Goal: Information Seeking & Learning: Learn about a topic

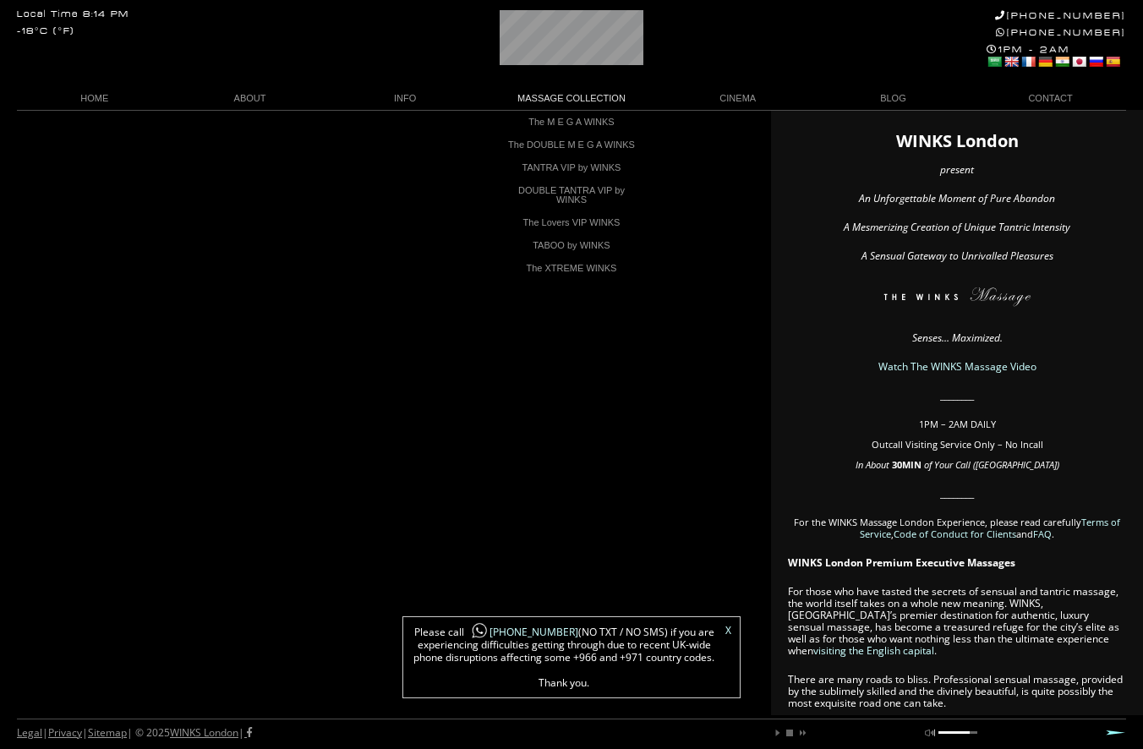
click at [555, 105] on link "MASSAGE COLLECTION" at bounding box center [572, 98] width 178 height 23
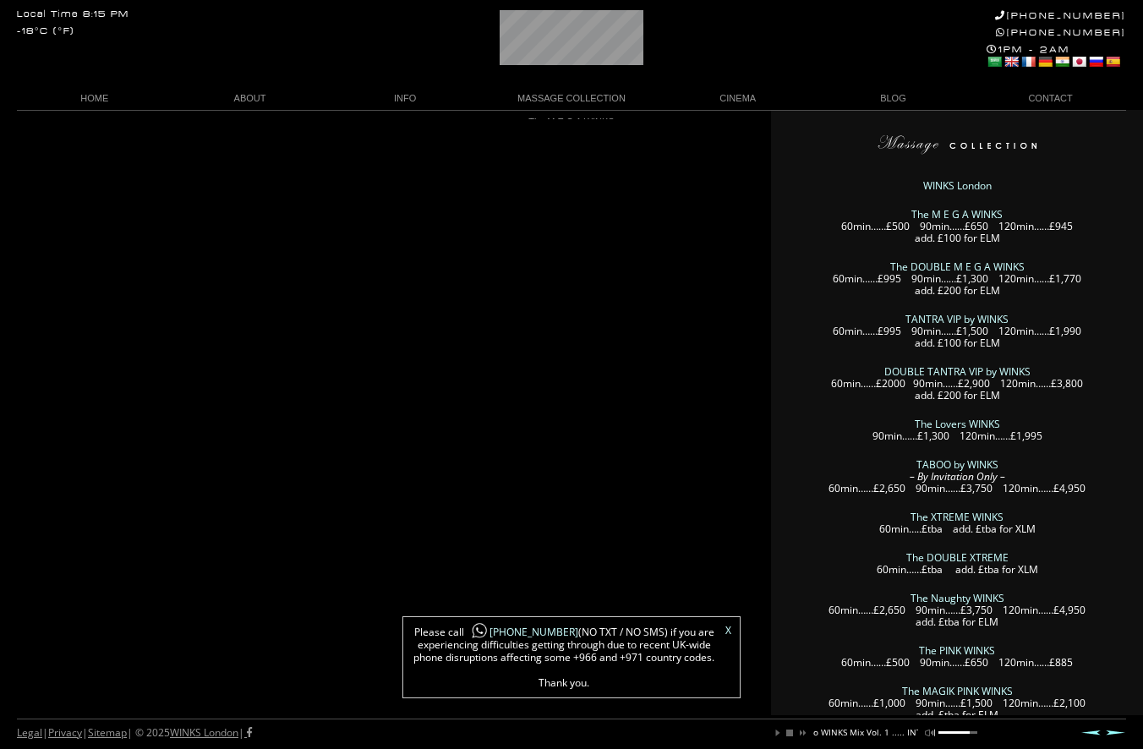
click at [550, 107] on link "MASSAGE COLLECTION" at bounding box center [572, 98] width 178 height 23
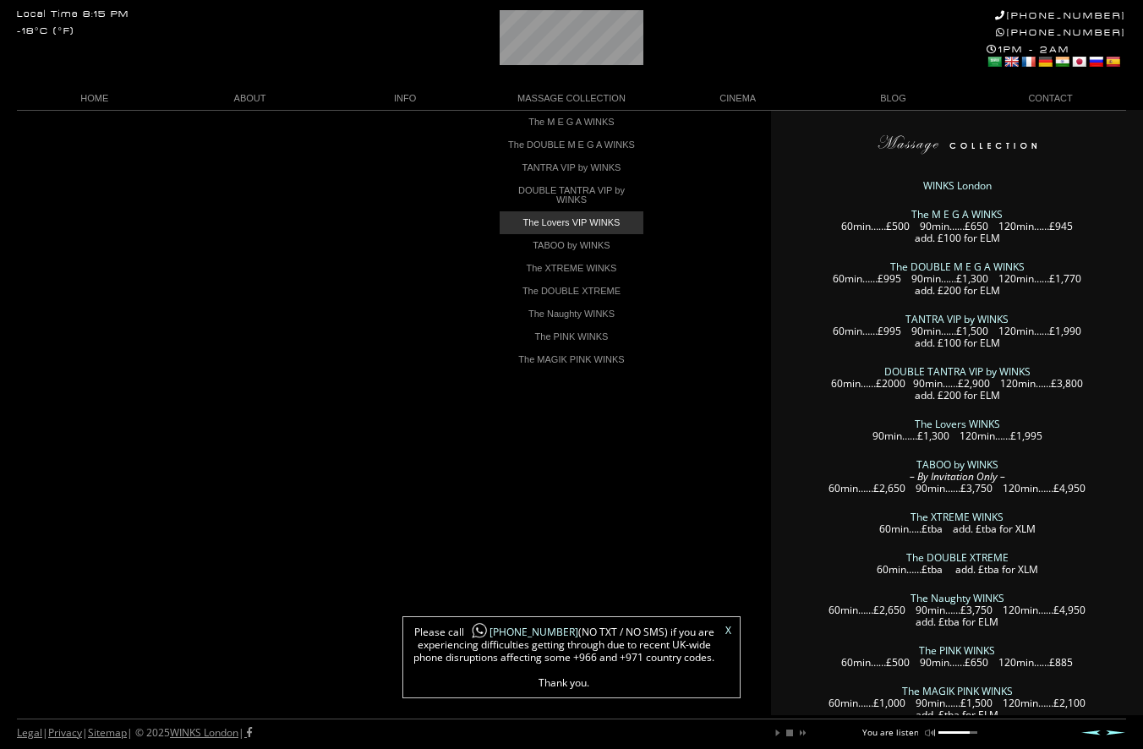
click at [546, 233] on link "The Lovers VIP WINKS" at bounding box center [572, 222] width 144 height 23
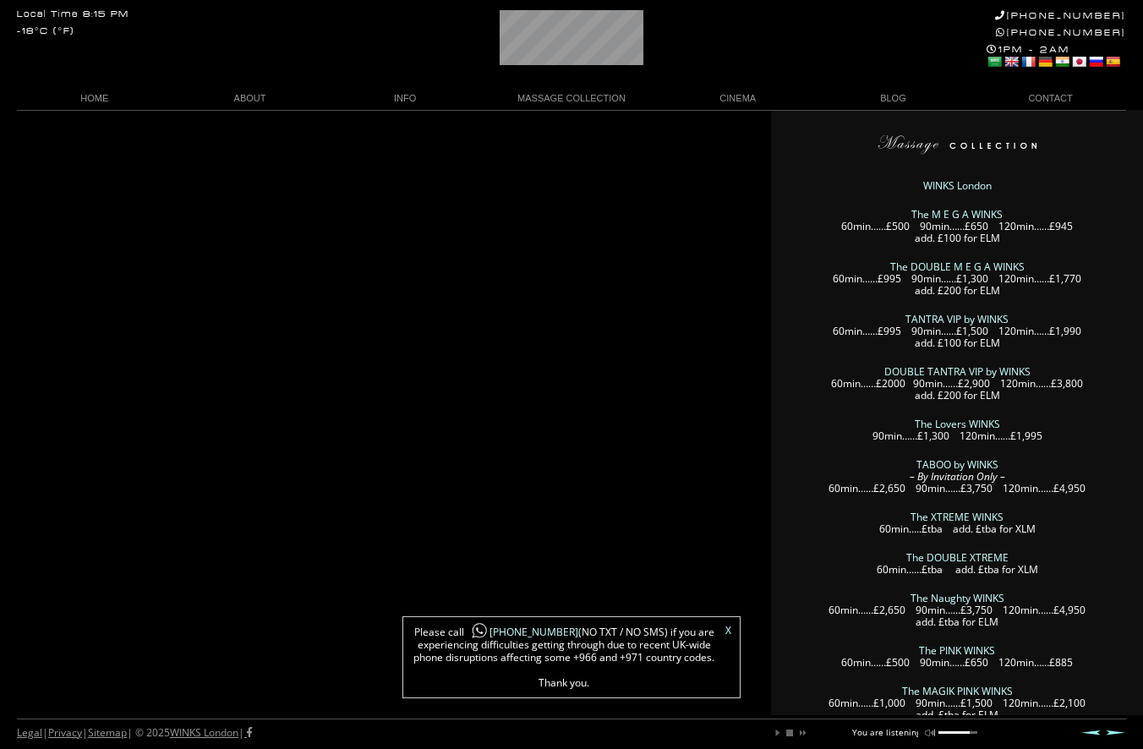
scroll to position [0, 68]
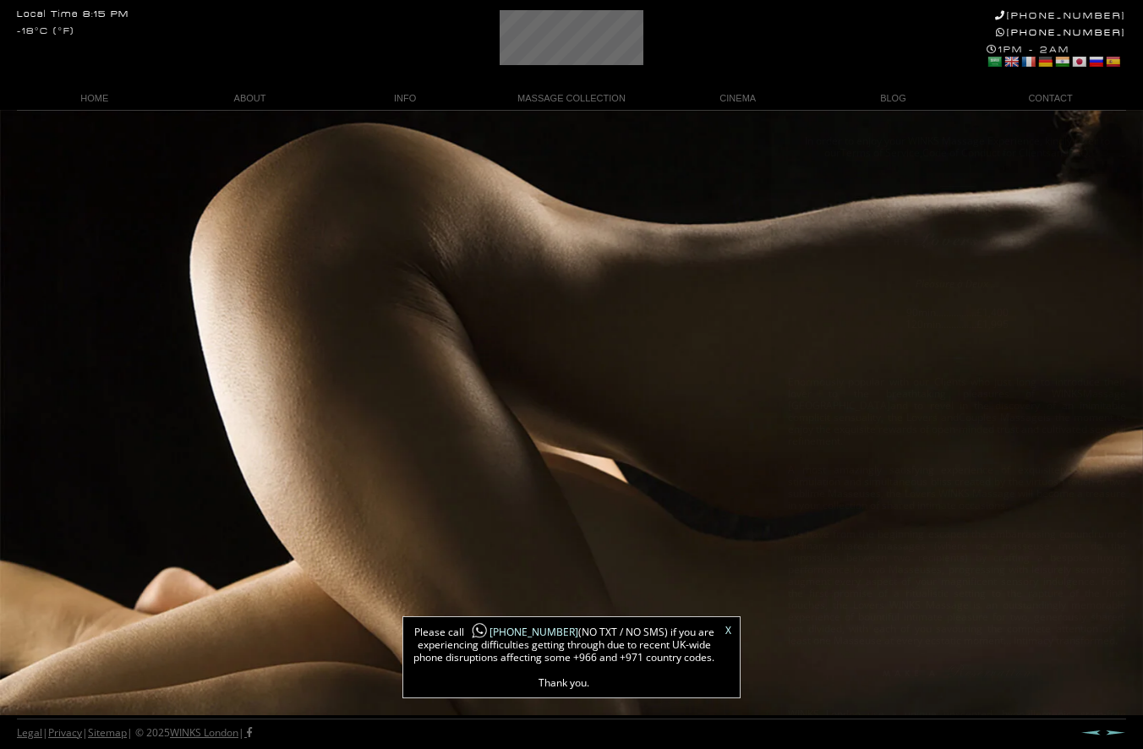
click at [537, 363] on div "In order to enjoy your WINKS Massage Experience, kindly refer to our Terms of S…" at bounding box center [571, 593] width 1143 height 967
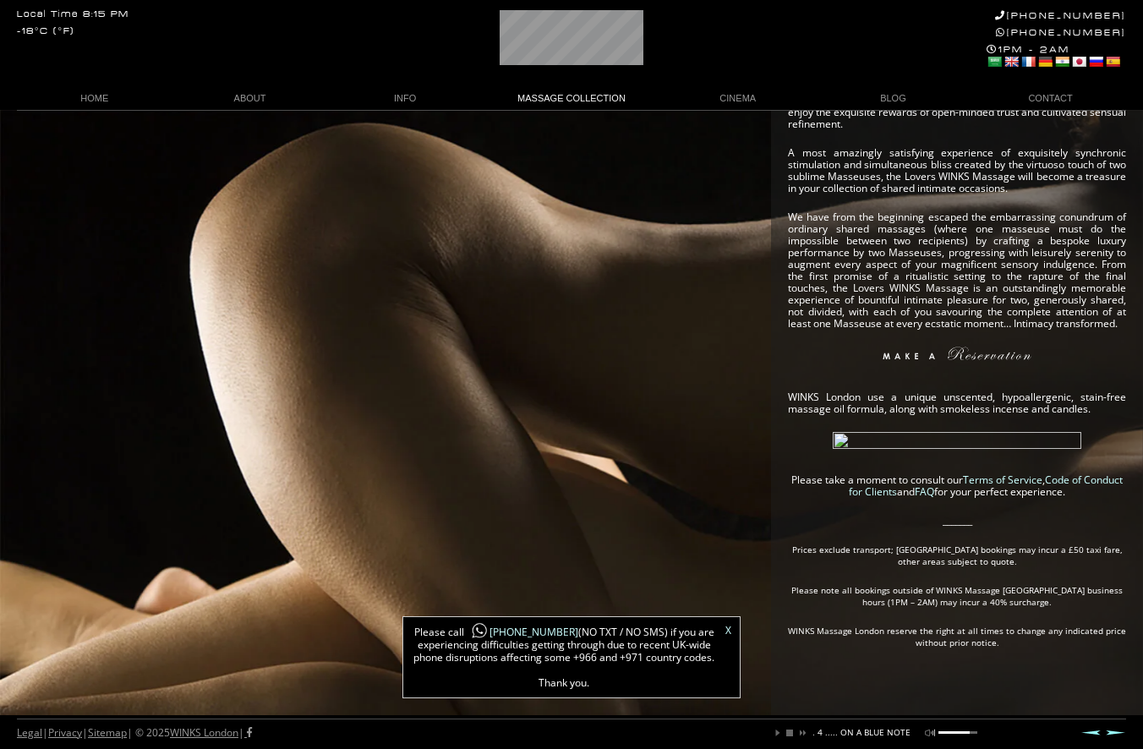
click at [572, 96] on link "MASSAGE COLLECTION" at bounding box center [572, 98] width 178 height 23
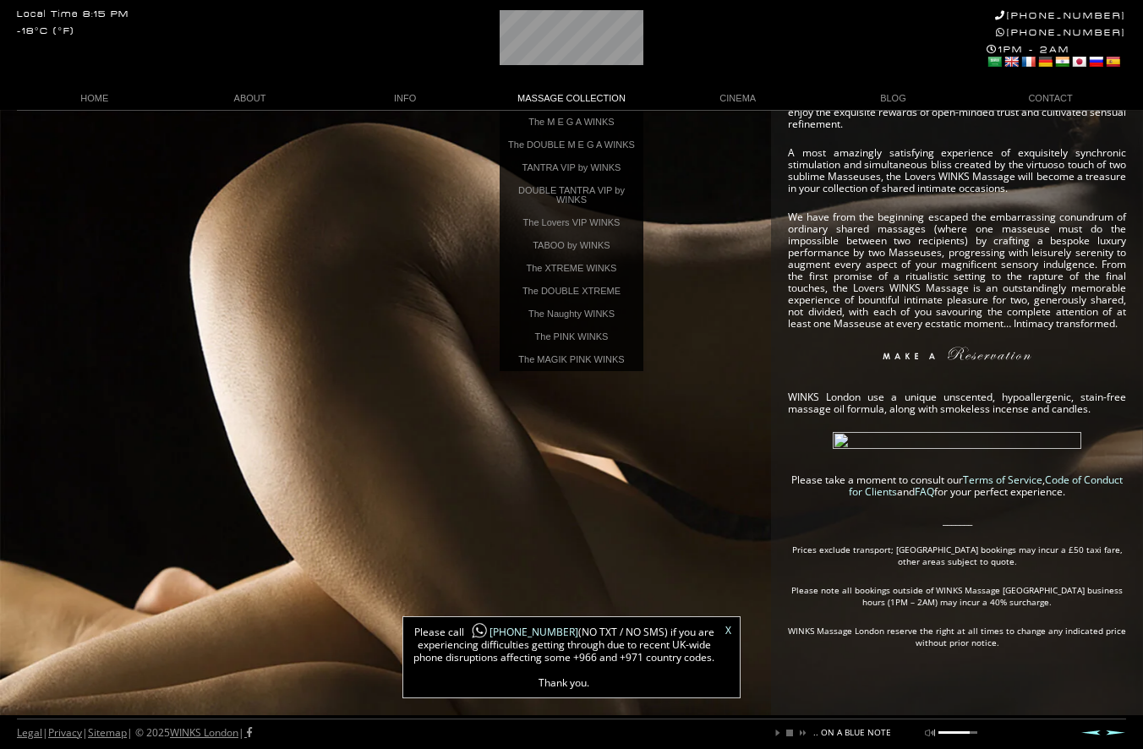
scroll to position [0, 268]
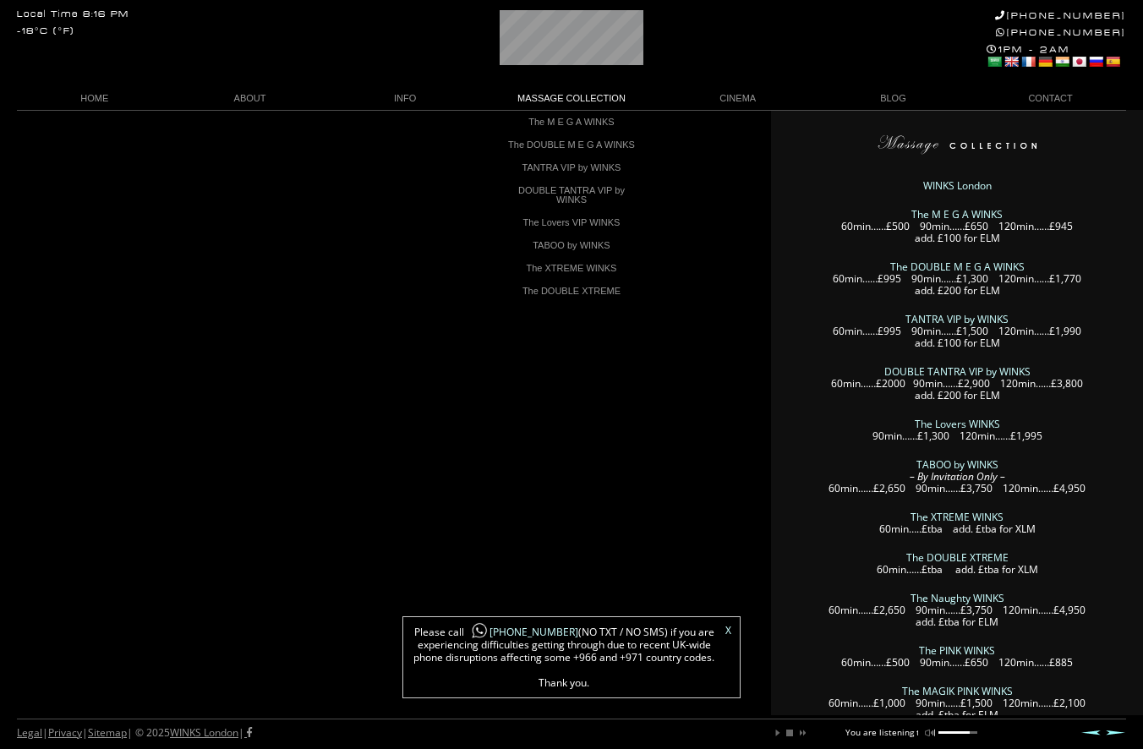
click at [550, 93] on link "MASSAGE COLLECTION" at bounding box center [572, 98] width 178 height 23
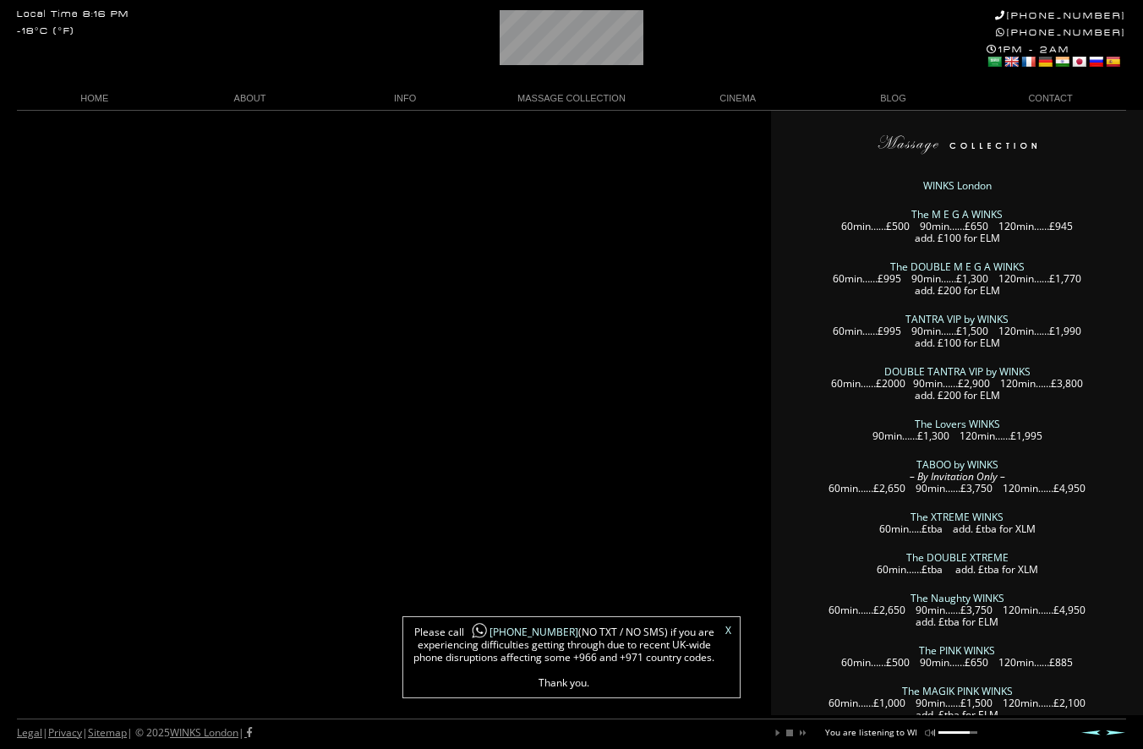
click at [550, 94] on link "MASSAGE COLLECTION" at bounding box center [572, 98] width 178 height 23
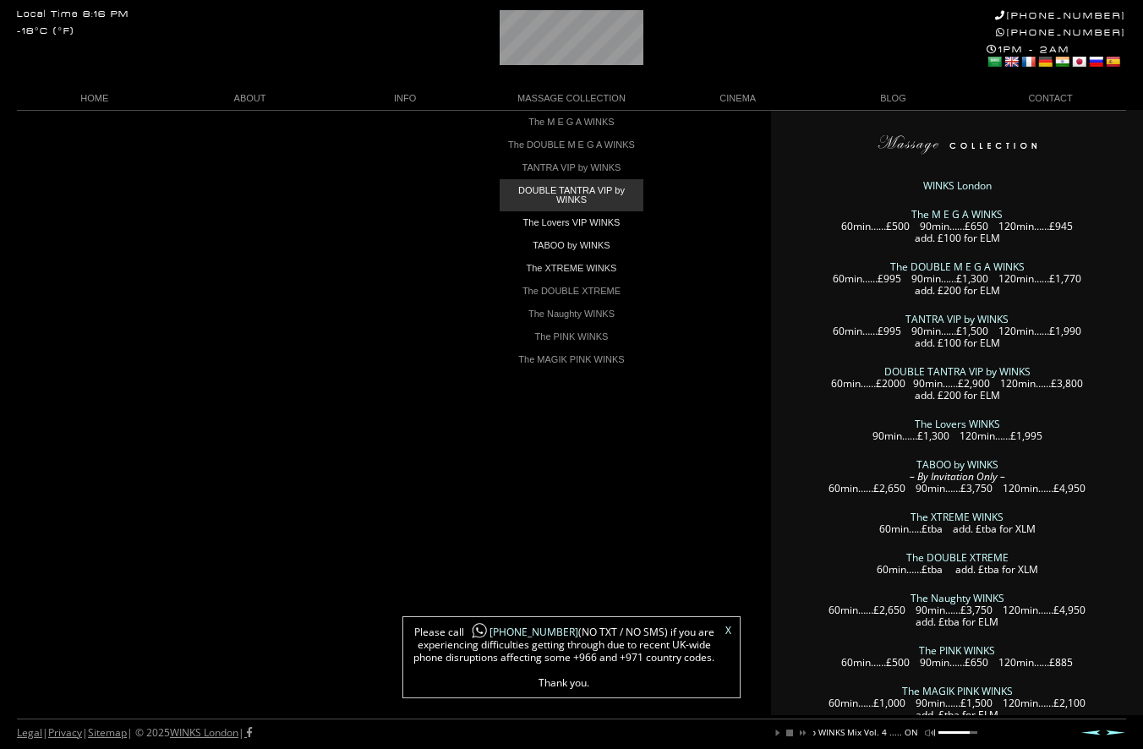
click at [572, 211] on link "DOUBLE TANTRA VIP by WINKS" at bounding box center [572, 195] width 144 height 32
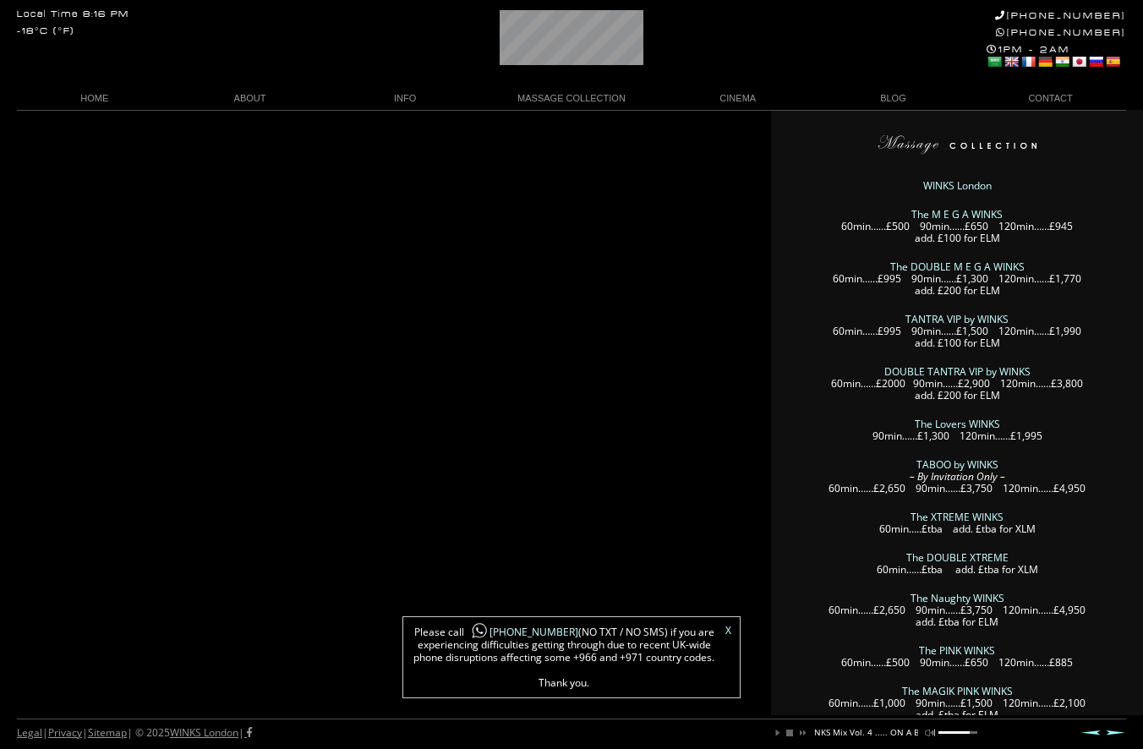
scroll to position [0, 199]
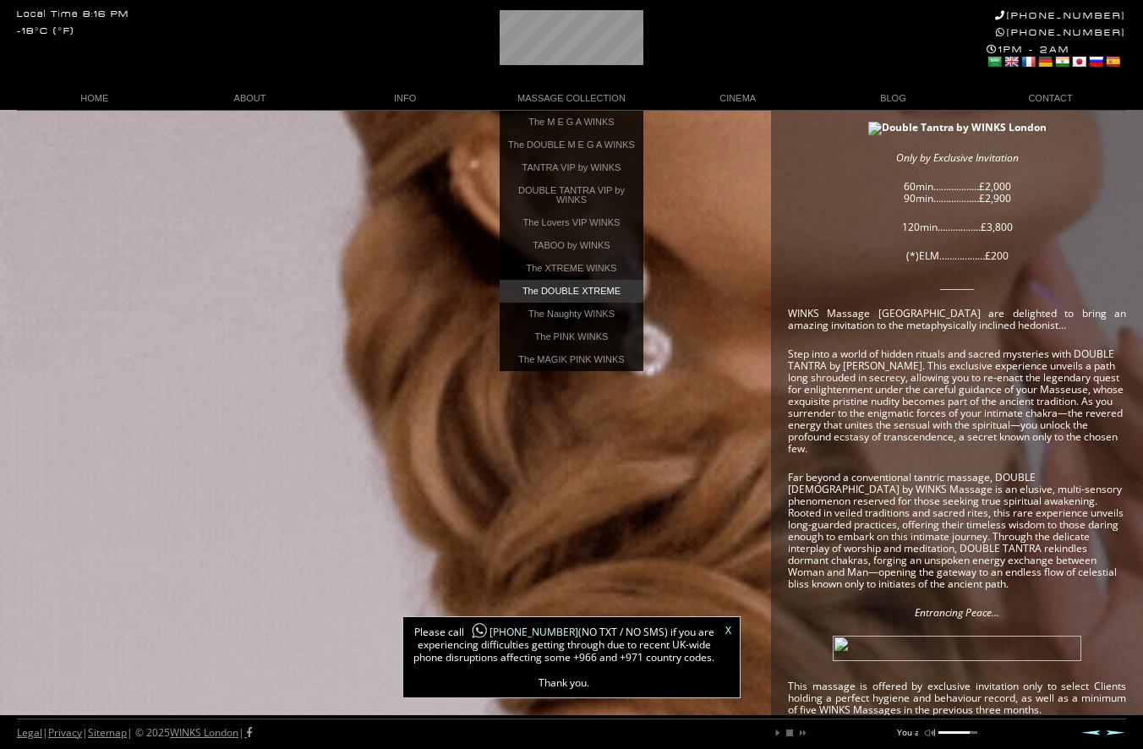
click at [579, 297] on link "The DOUBLE XTREME" at bounding box center [572, 291] width 144 height 23
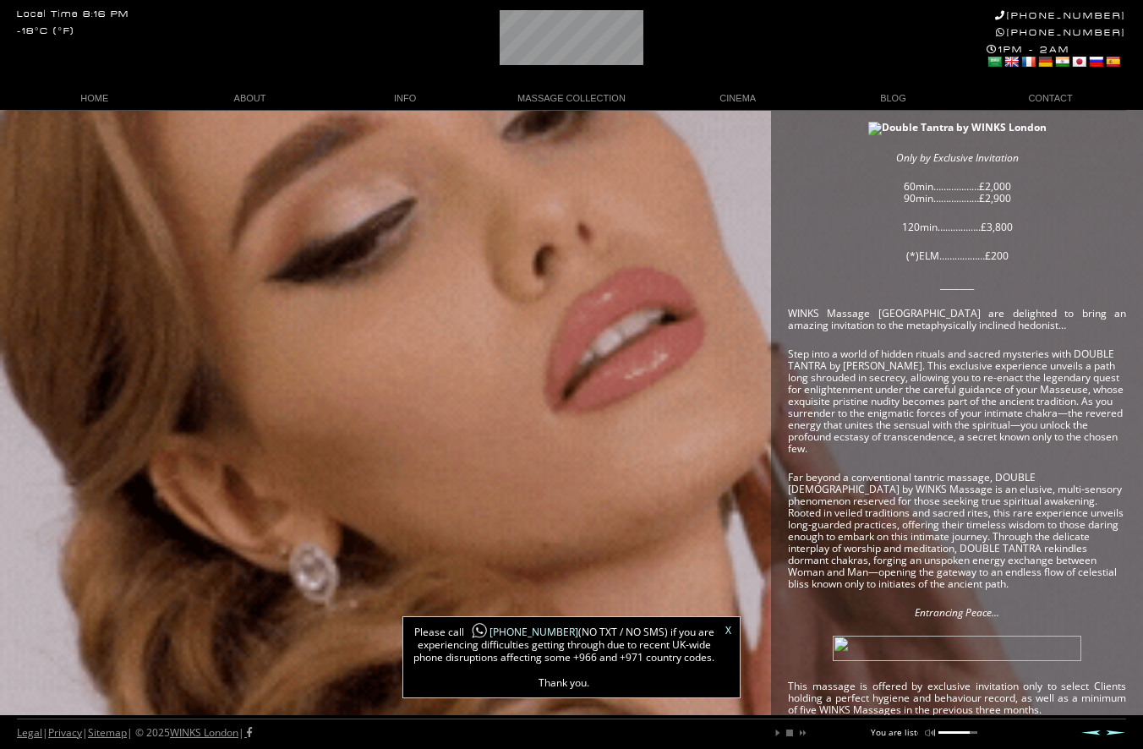
scroll to position [0, 50]
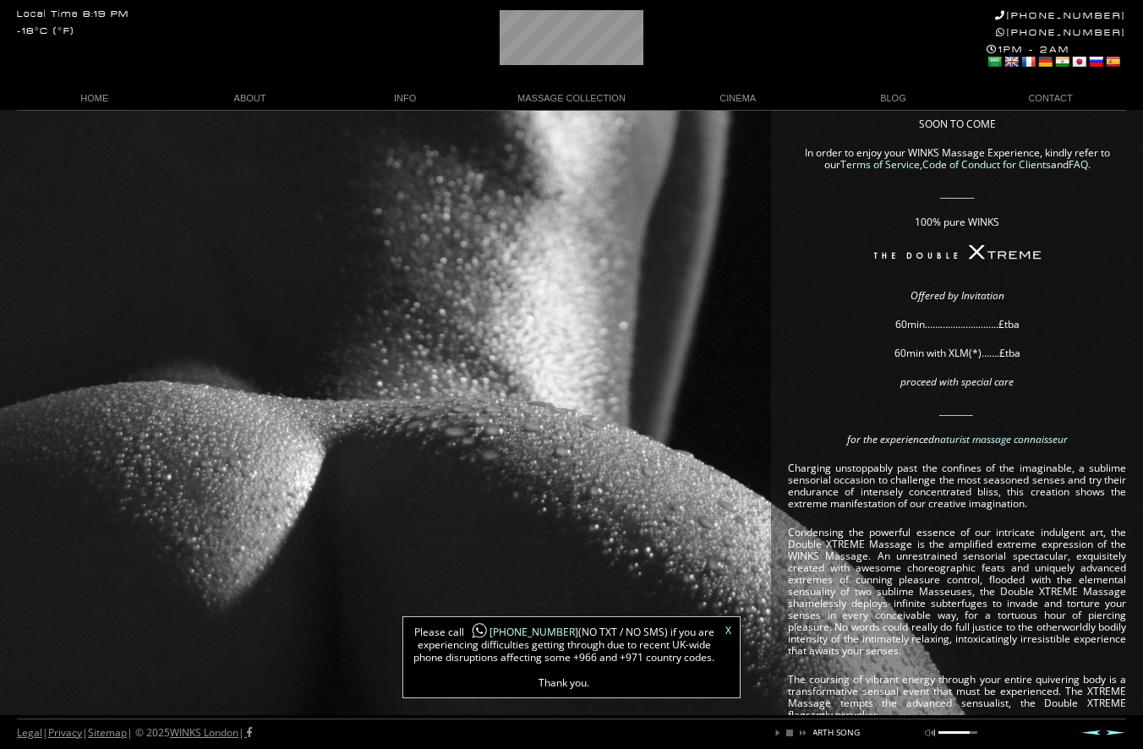
scroll to position [9, 0]
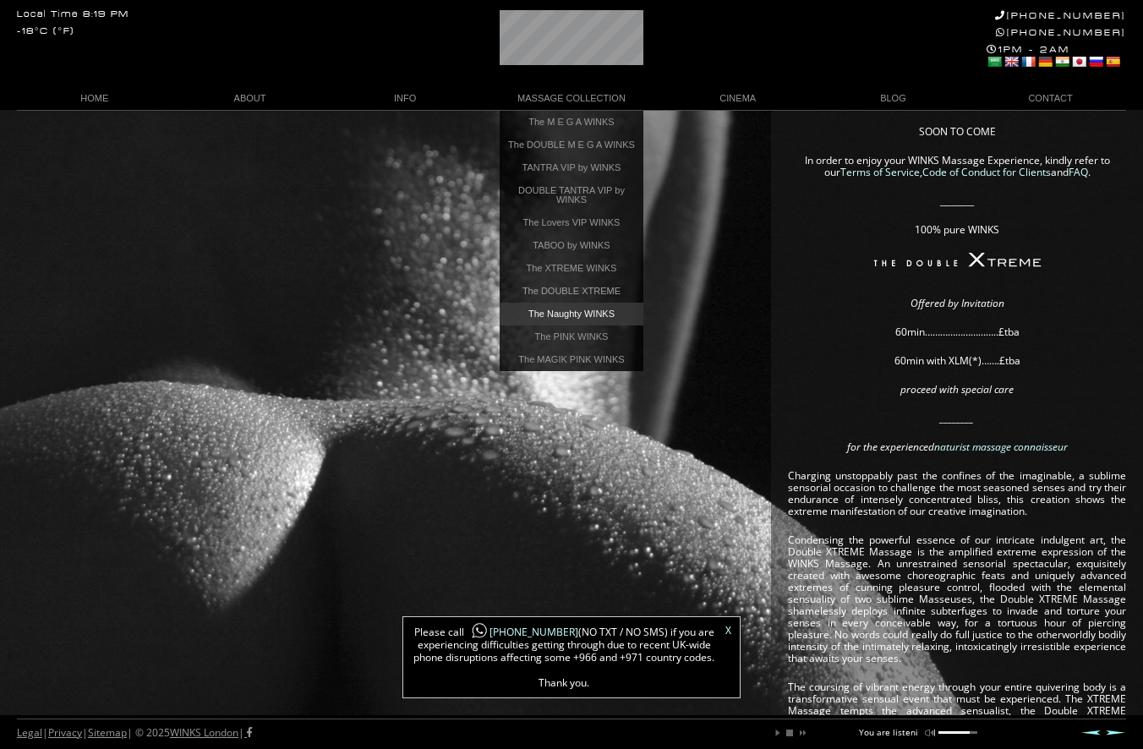
click at [561, 320] on link "The Naughty WINKS" at bounding box center [572, 314] width 144 height 23
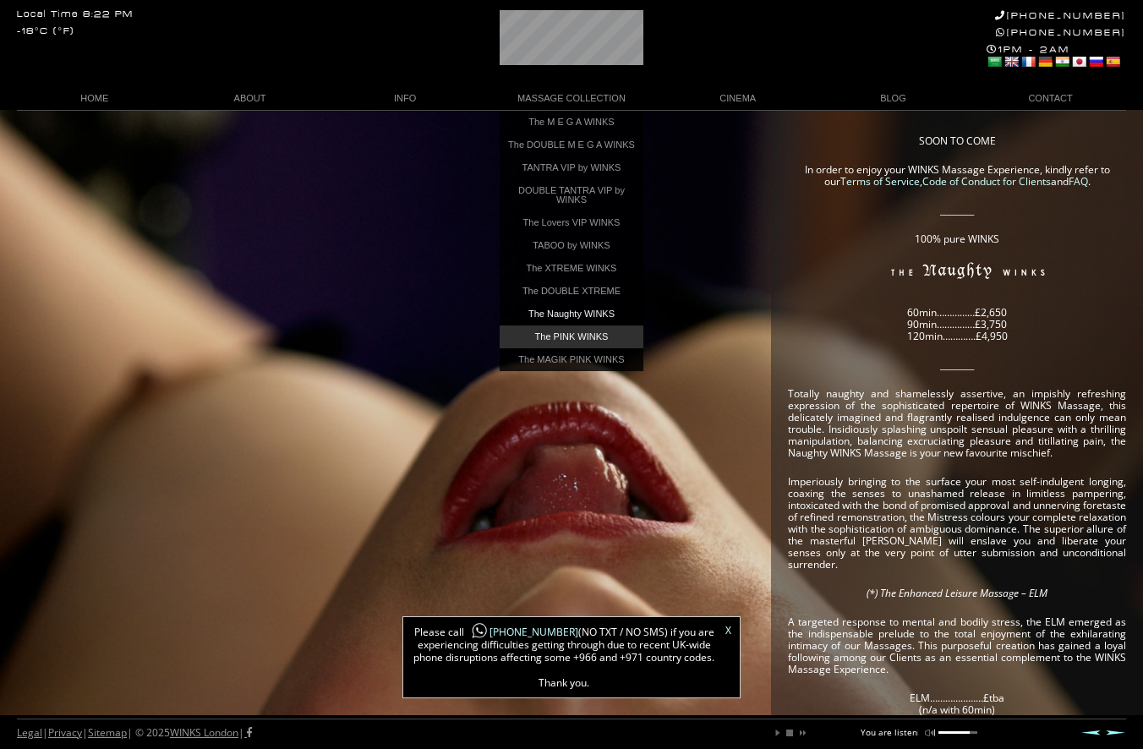
click at [576, 342] on link "The PINK WINKS" at bounding box center [572, 337] width 144 height 23
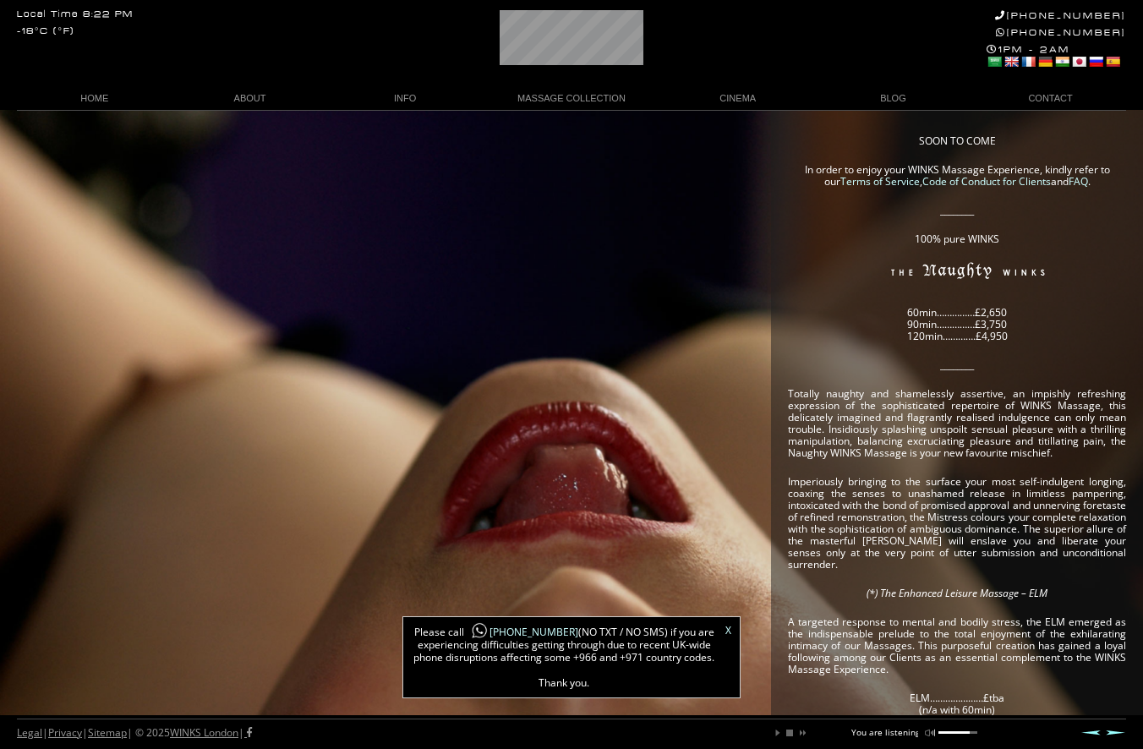
scroll to position [0, 72]
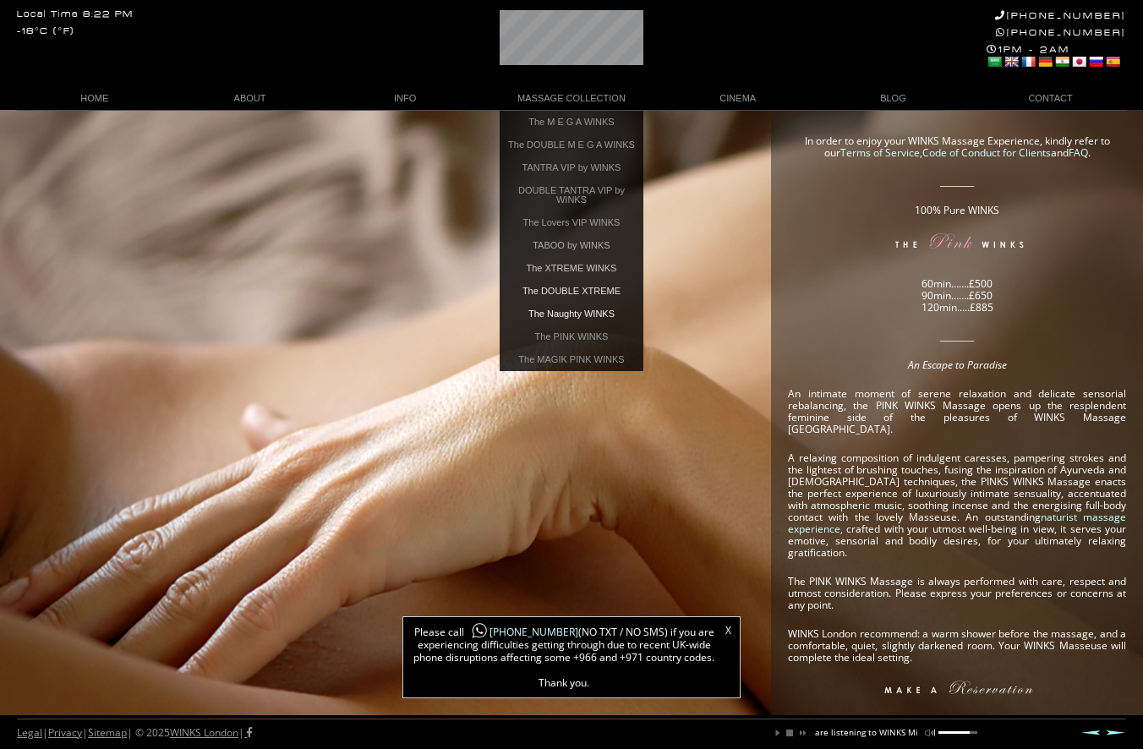
click at [578, 322] on link "The Naughty WINKS" at bounding box center [572, 314] width 144 height 23
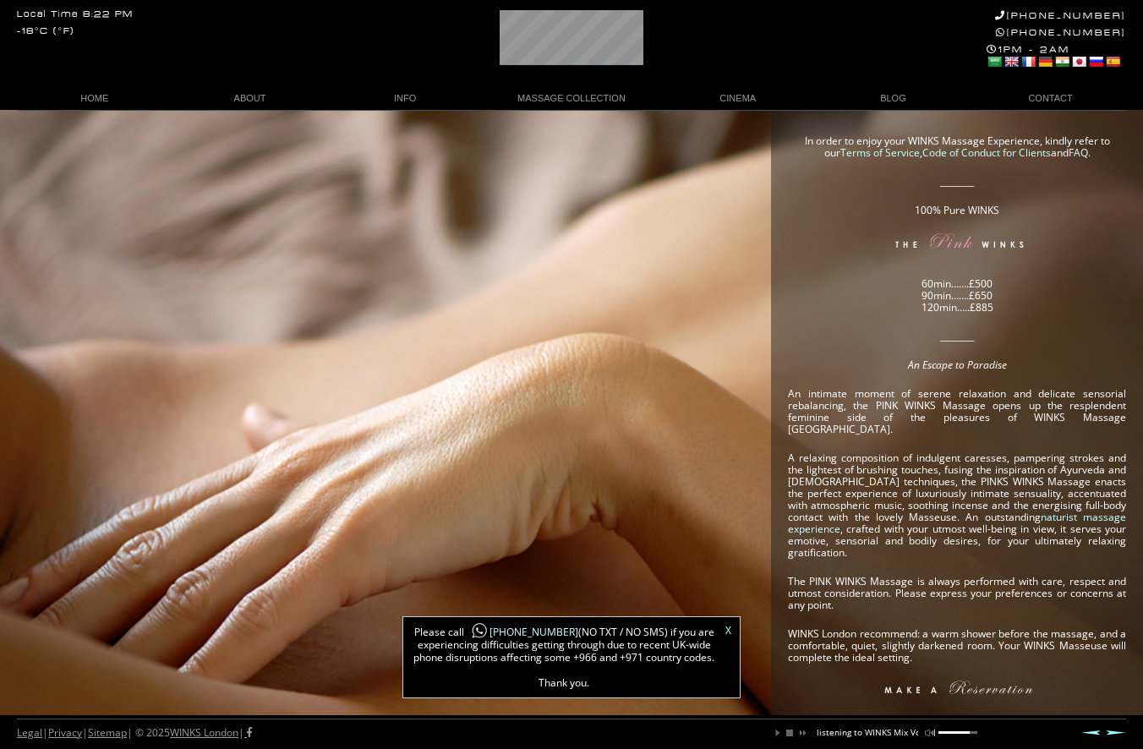
scroll to position [0, 138]
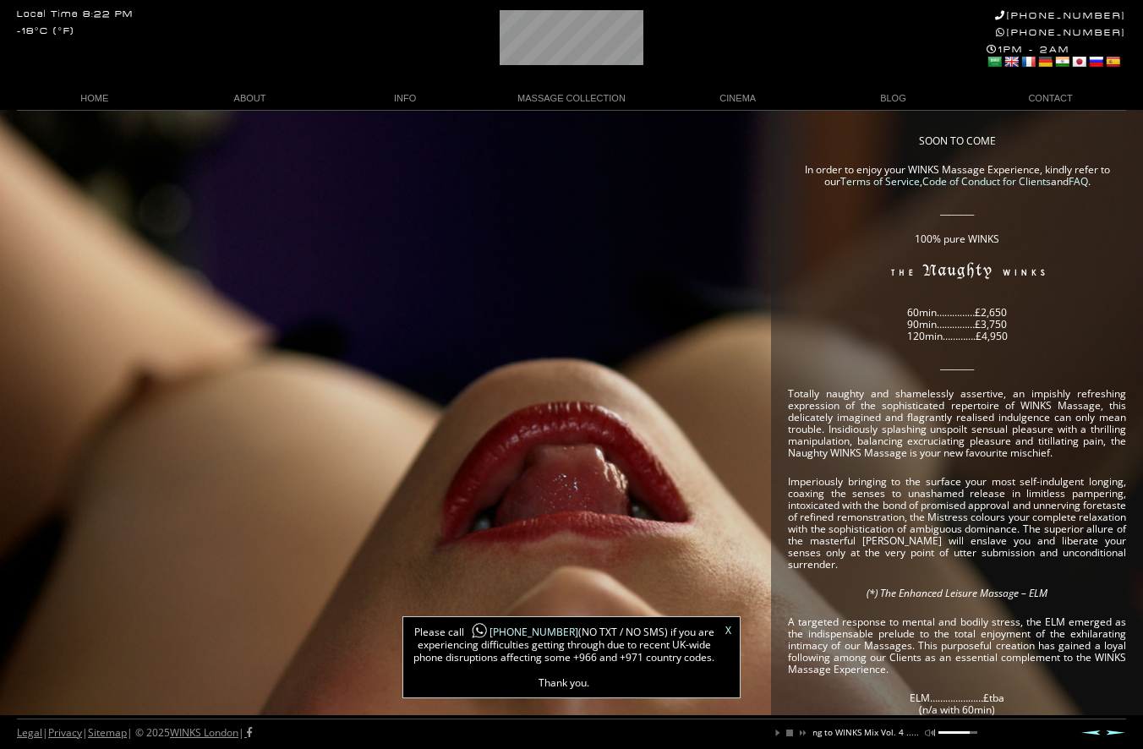
click at [731, 271] on div "SOON TO COME In order to enjoy your WINKS Massage Experience, kindly refer to o…" at bounding box center [571, 653] width 1143 height 1086
